Goal: Information Seeking & Learning: Learn about a topic

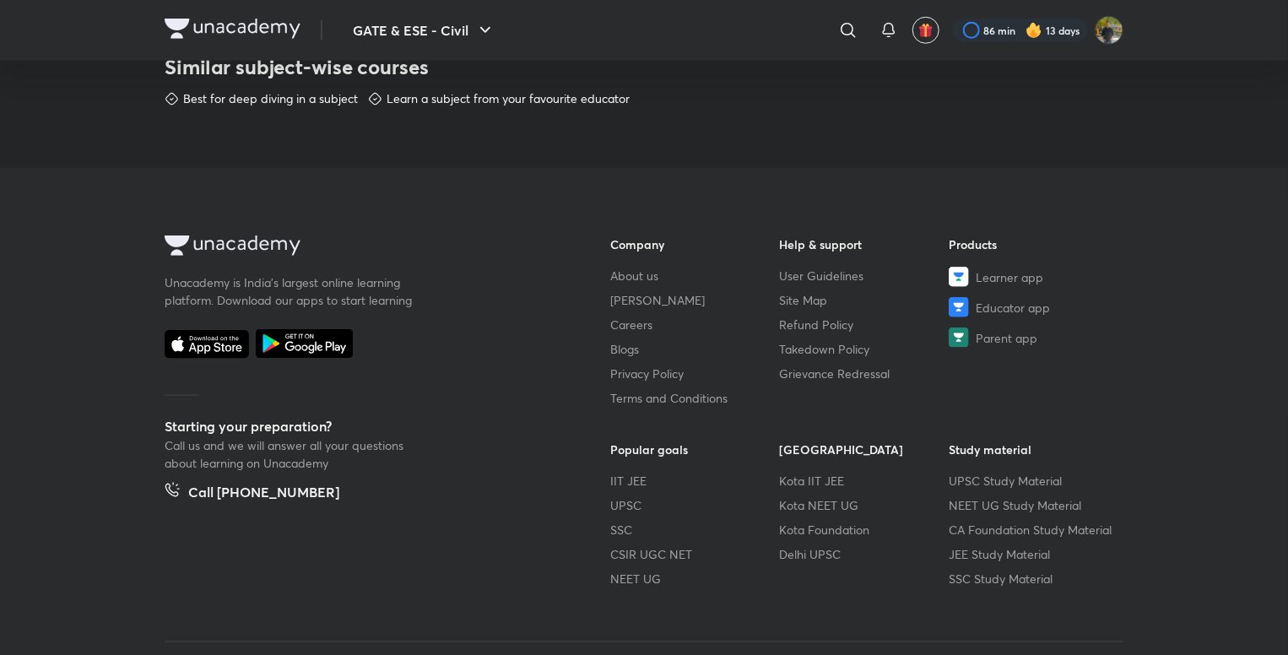
scroll to position [947, 0]
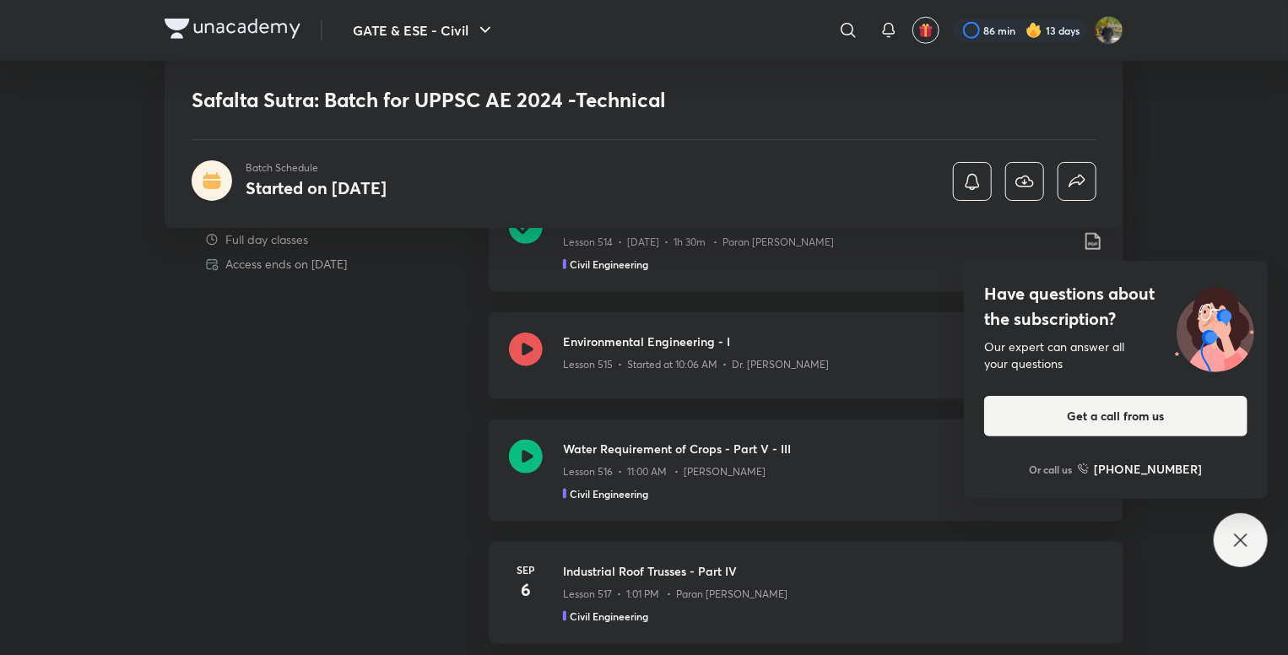
scroll to position [829, 0]
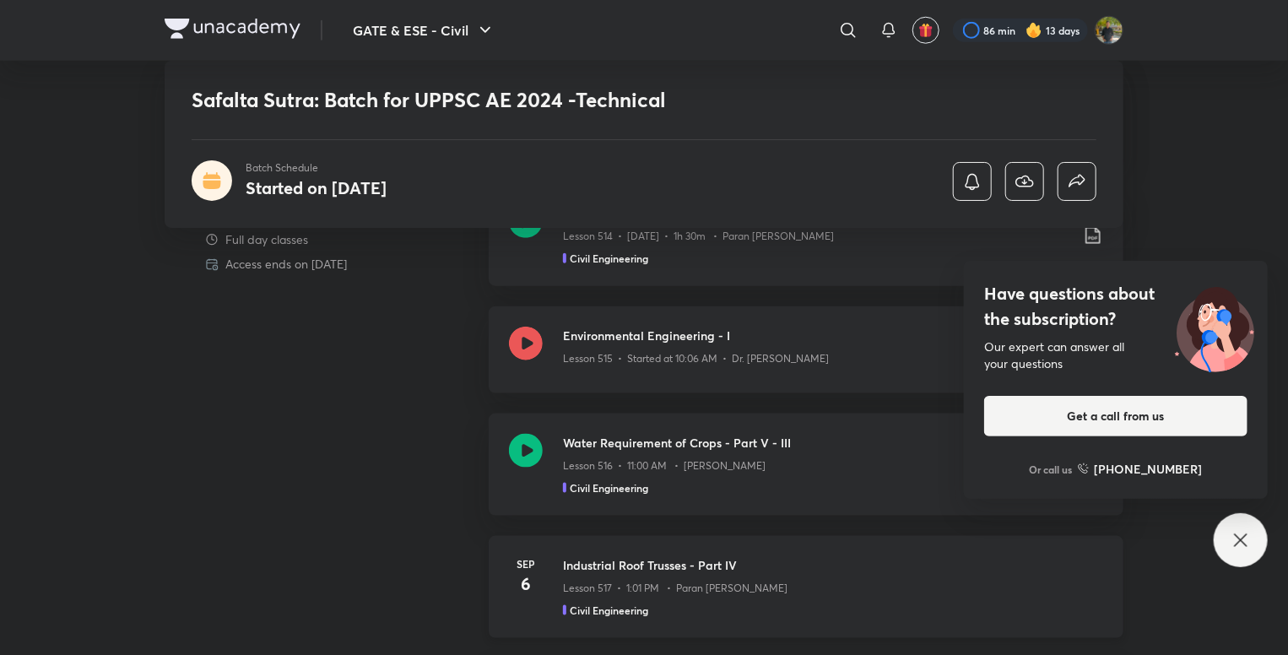
click at [769, 568] on h3 "Industrial Roof Trusses - Part IV" at bounding box center [833, 565] width 540 height 18
